Goal: Task Accomplishment & Management: Manage account settings

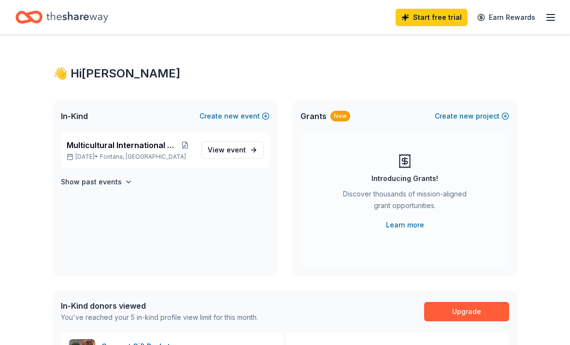
click at [72, 21] on icon "Home" at bounding box center [77, 17] width 62 height 20
click at [33, 17] on icon "Home" at bounding box center [28, 17] width 27 height 23
click at [553, 20] on line "button" at bounding box center [551, 20] width 8 height 0
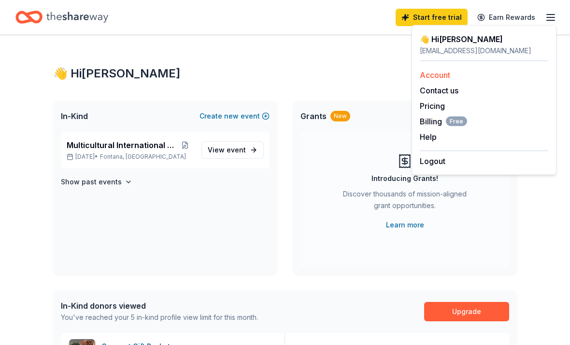
click at [449, 70] on link "Account" at bounding box center [435, 75] width 30 height 10
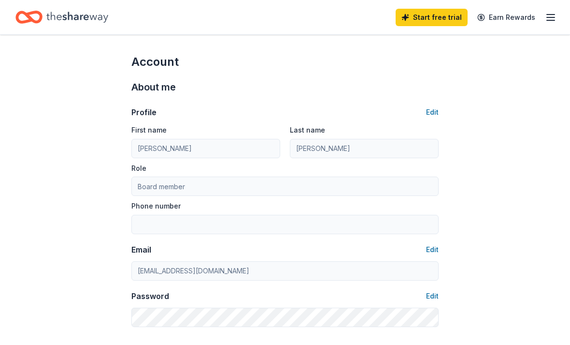
click at [73, 23] on icon "Home" at bounding box center [77, 17] width 62 height 20
click at [72, 22] on icon "Home" at bounding box center [77, 17] width 62 height 20
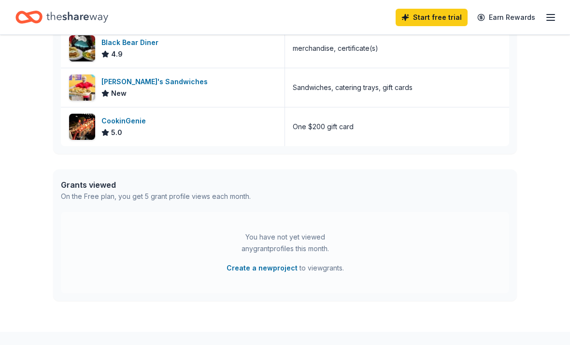
scroll to position [408, 0]
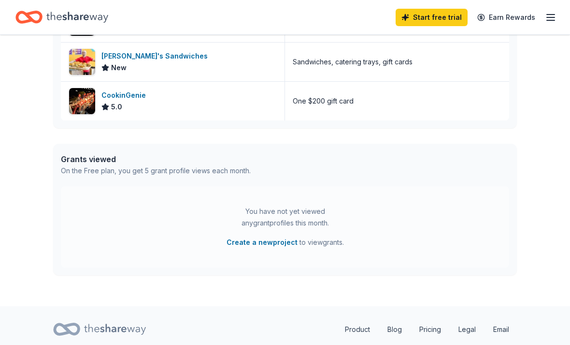
click at [74, 330] on icon at bounding box center [66, 329] width 27 height 23
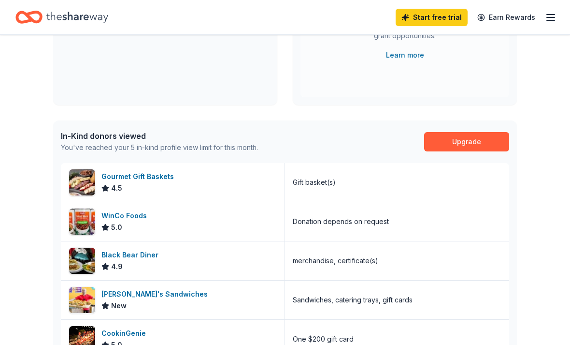
scroll to position [171, 0]
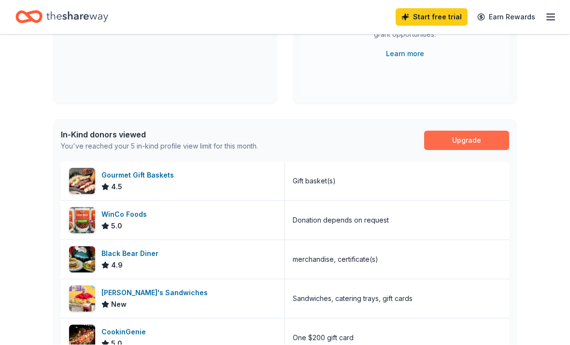
click at [489, 143] on link "Upgrade" at bounding box center [466, 140] width 85 height 19
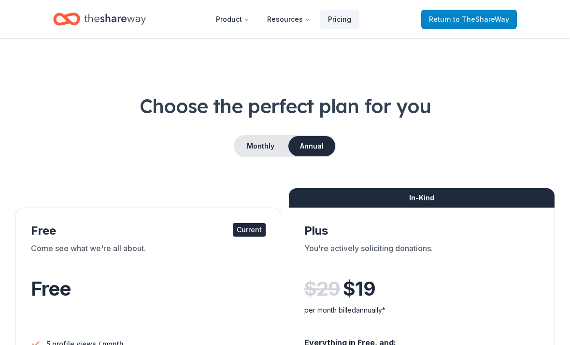
click at [486, 21] on span "to TheShareWay" at bounding box center [481, 19] width 56 height 8
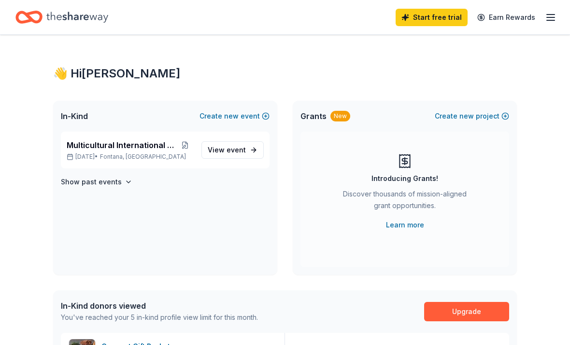
click at [548, 19] on icon "button" at bounding box center [551, 18] width 12 height 12
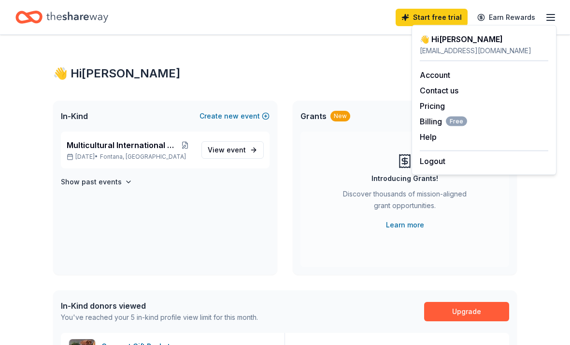
click at [486, 43] on div "👋 Hi [PERSON_NAME]" at bounding box center [484, 39] width 129 height 12
click at [480, 47] on div "[EMAIL_ADDRESS][DOMAIN_NAME]" at bounding box center [484, 51] width 129 height 12
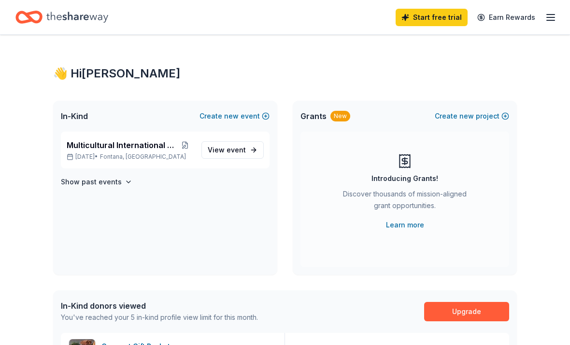
click at [25, 24] on icon "Home" at bounding box center [28, 17] width 27 height 23
click at [34, 15] on icon "Home" at bounding box center [28, 17] width 27 height 23
